Goal: Task Accomplishment & Management: Use online tool/utility

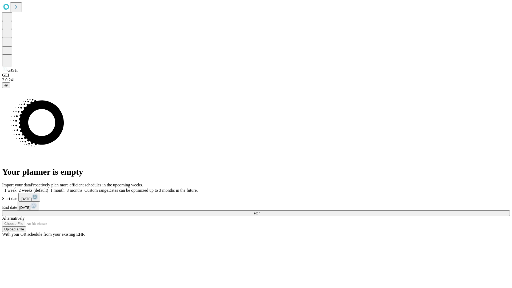
click at [260, 211] on span "Fetch" at bounding box center [256, 213] width 9 height 4
